Goal: Information Seeking & Learning: Learn about a topic

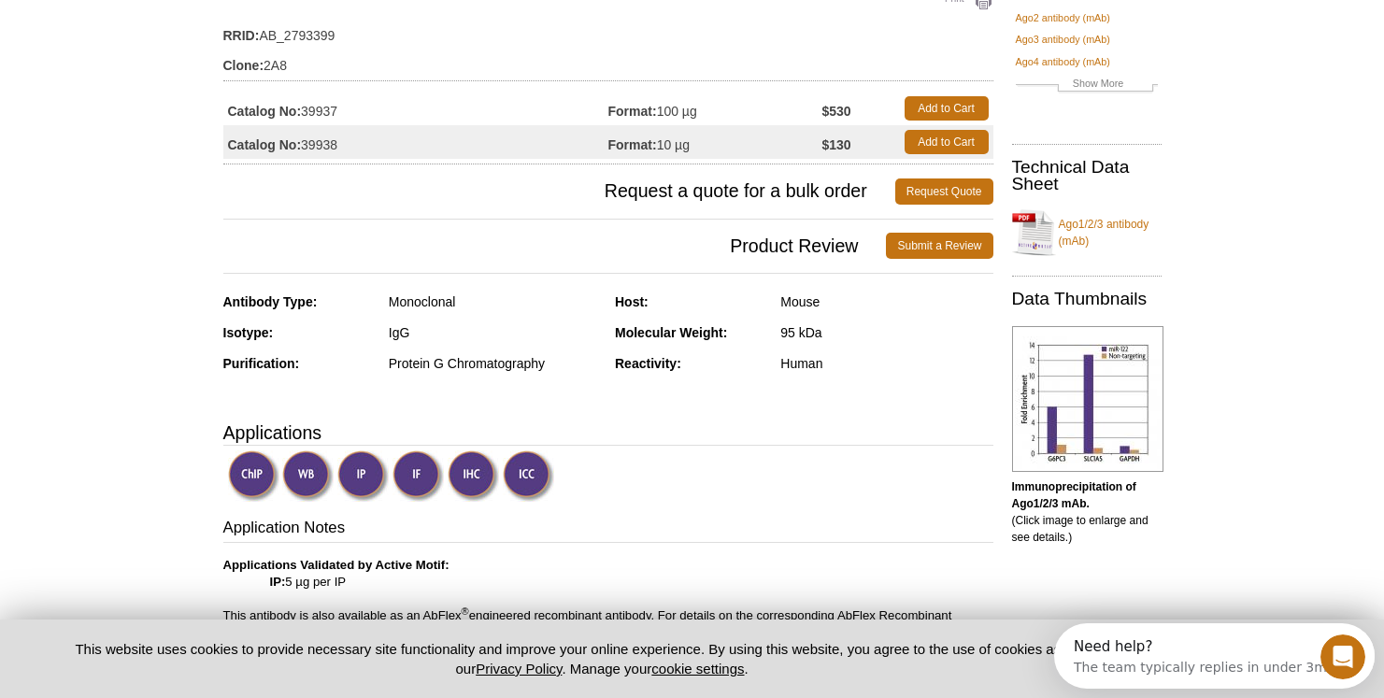
scroll to position [182, 0]
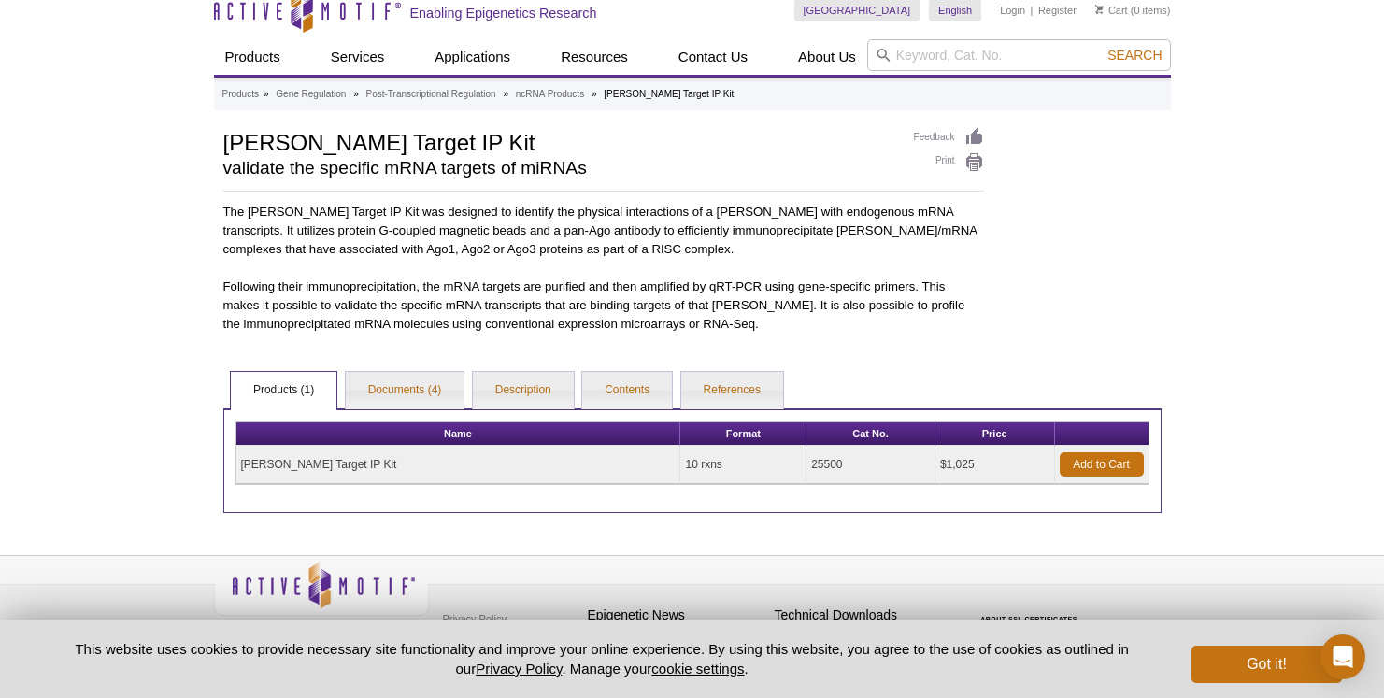
scroll to position [38, 0]
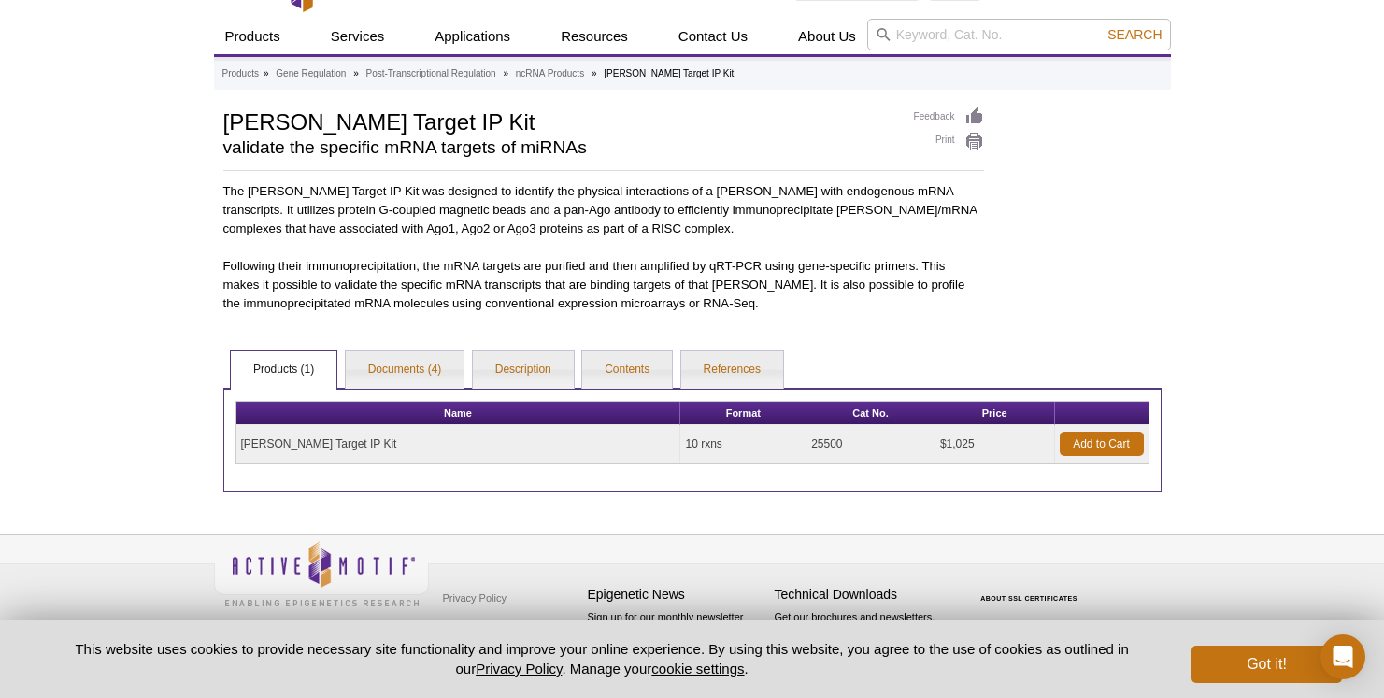
drag, startPoint x: 797, startPoint y: 447, endPoint x: 751, endPoint y: 449, distance: 45.8
click at [806, 449] on td "25500" at bounding box center [870, 444] width 129 height 38
copy td "25500"
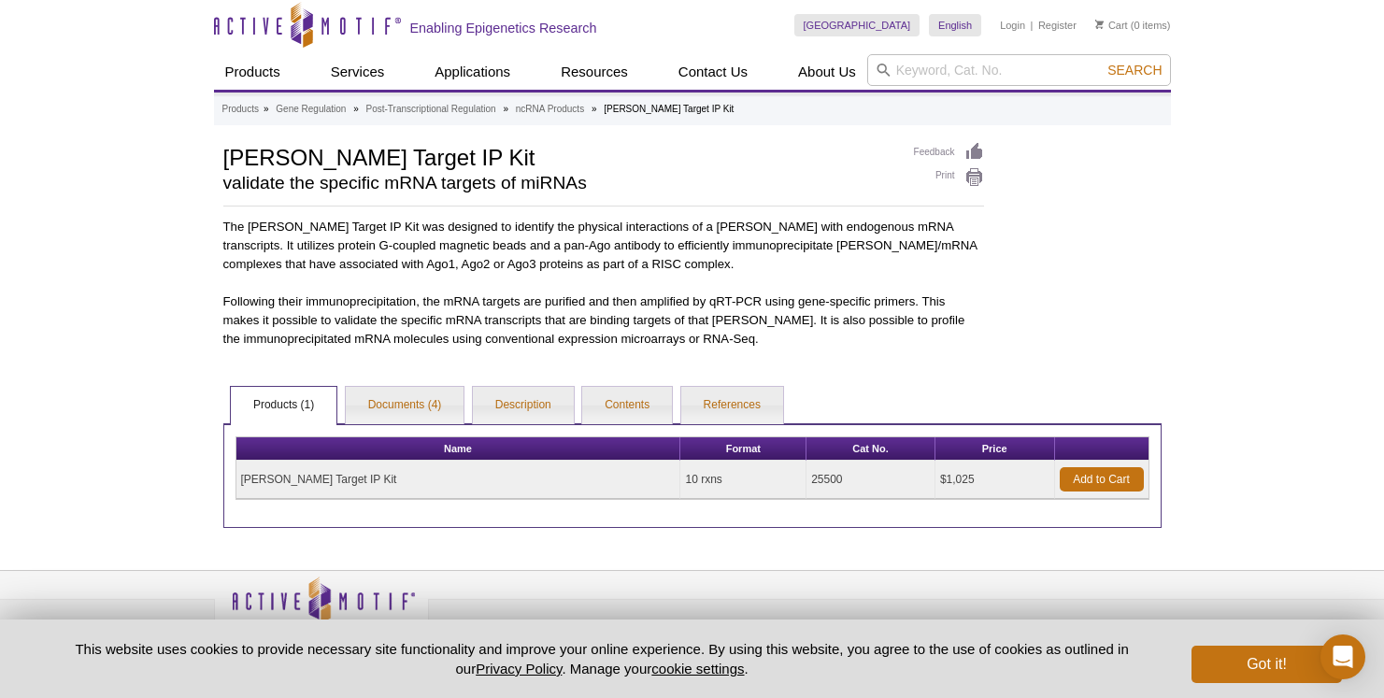
scroll to position [0, 0]
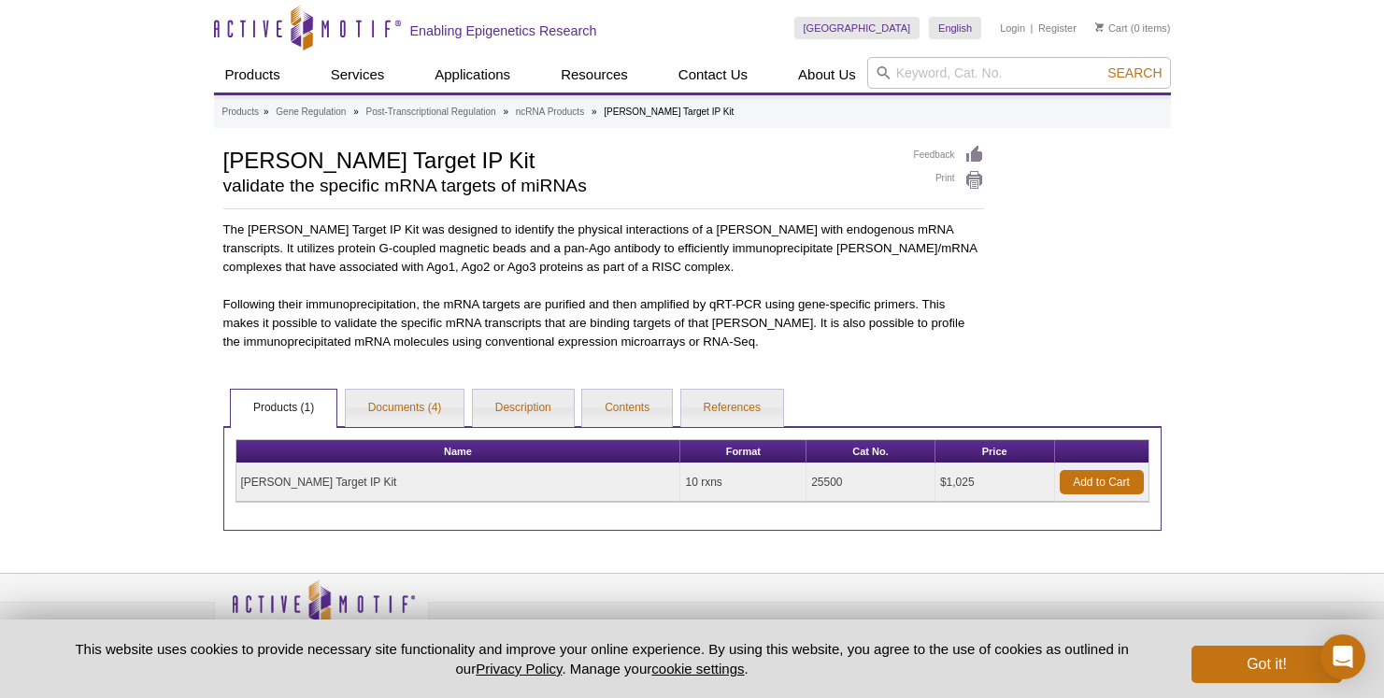
drag, startPoint x: 349, startPoint y: 484, endPoint x: 243, endPoint y: 484, distance: 106.5
click at [243, 484] on td "miRNA Target IP Kit" at bounding box center [458, 483] width 445 height 38
copy td "miRNA Target IP Kit"
